Goal: Information Seeking & Learning: Learn about a topic

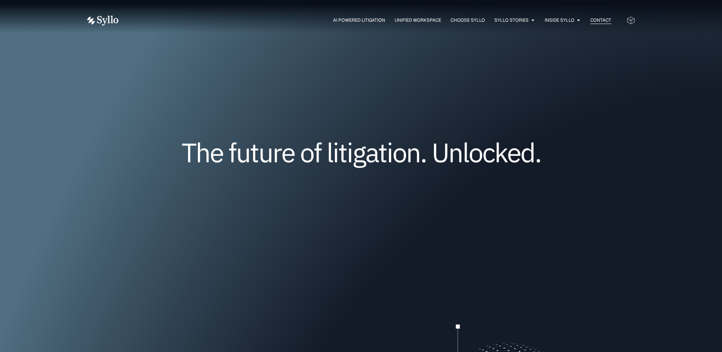
click at [611, 21] on span "Contact" at bounding box center [600, 20] width 21 height 7
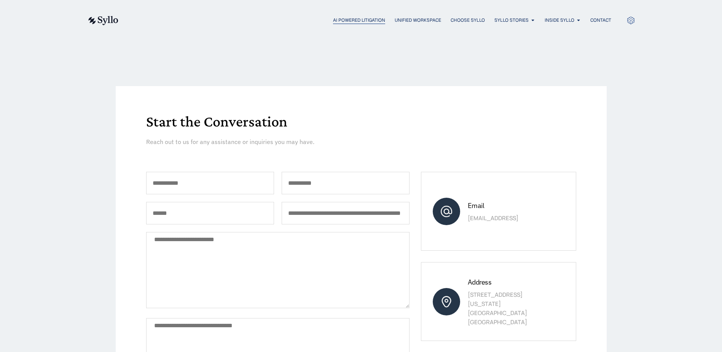
click at [360, 20] on span "AI Powered Litigation" at bounding box center [359, 20] width 52 height 7
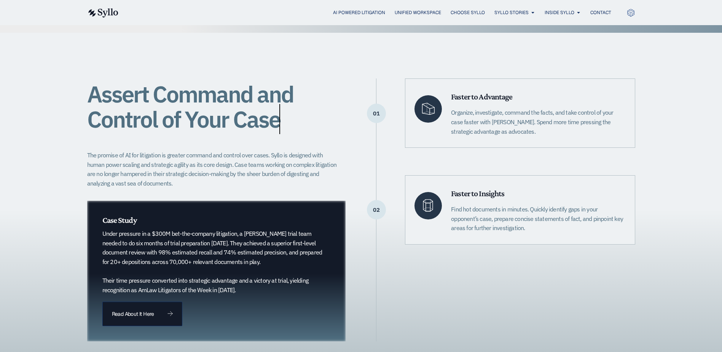
scroll to position [190, 0]
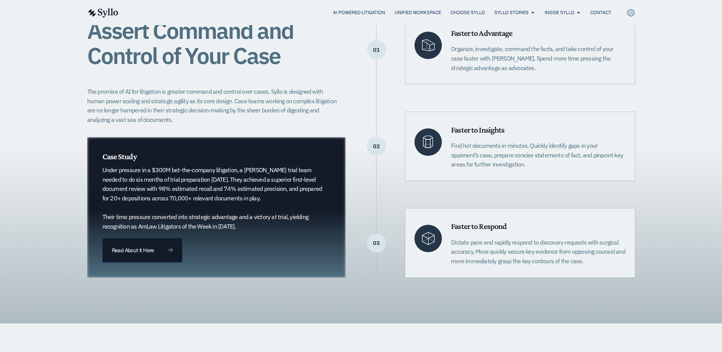
click at [520, 300] on div "Assert Command and Control of Your Case The promise of AI for litigation is gre…" at bounding box center [361, 146] width 548 height 354
